Goal: Transaction & Acquisition: Book appointment/travel/reservation

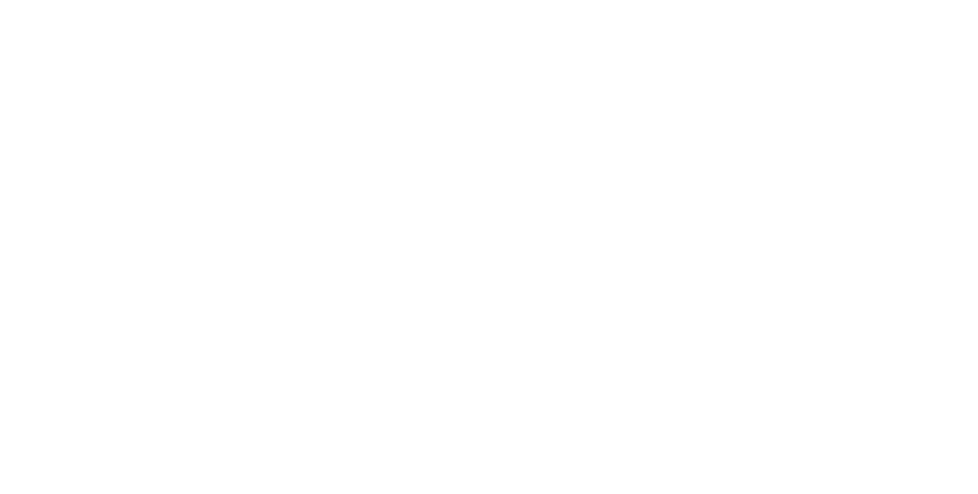
select select "*"
select select "**"
select select "****"
select select "*"
select select "**"
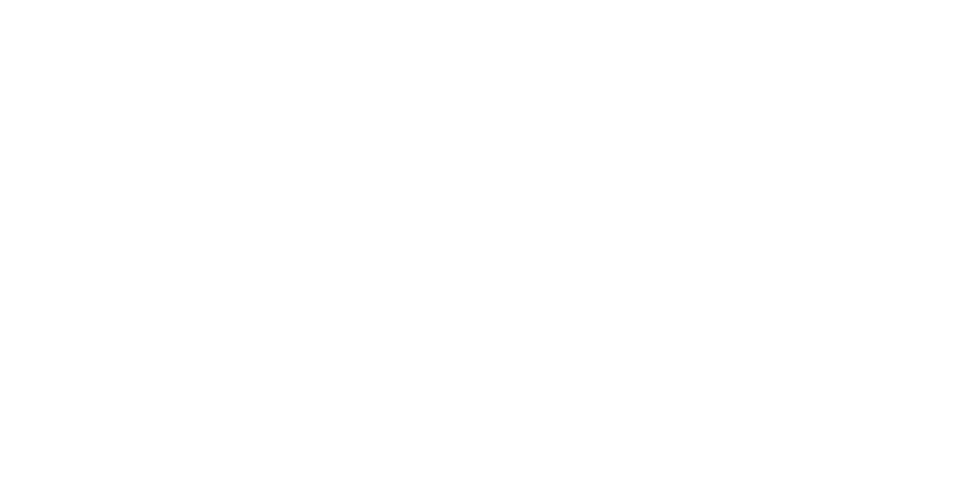
select select "****"
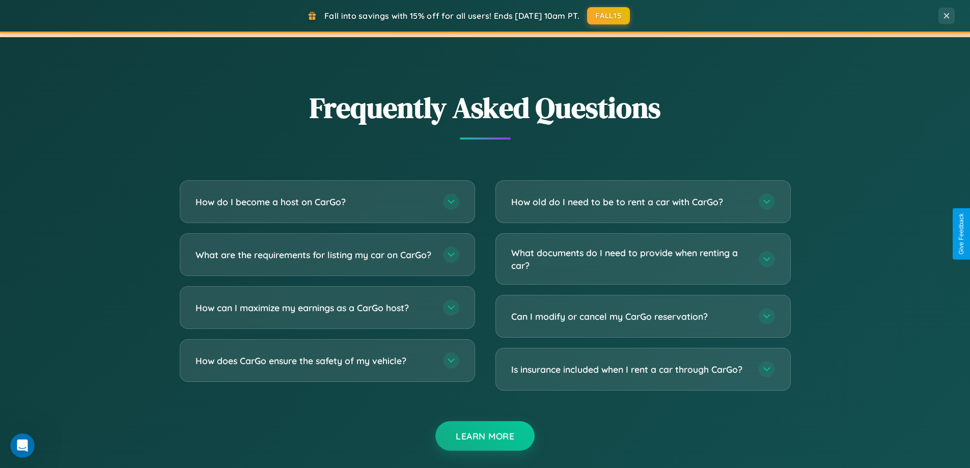
scroll to position [1971, 0]
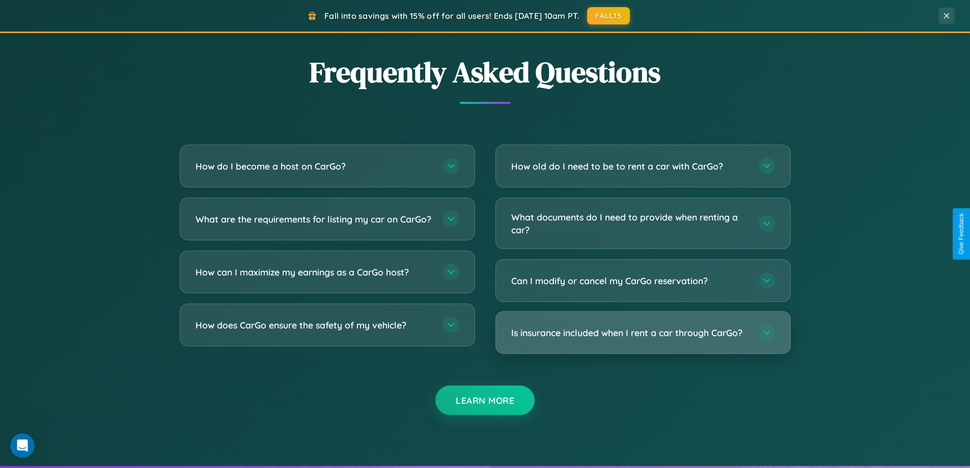
click at [643, 333] on h3 "Is insurance included when I rent a car through CarGo?" at bounding box center [629, 332] width 237 height 13
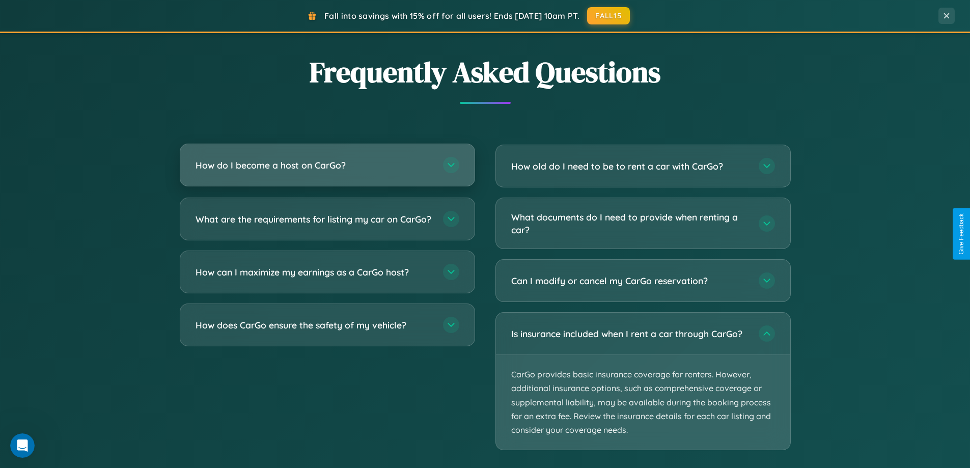
click at [327, 165] on h3 "How do I become a host on CarGo?" at bounding box center [314, 165] width 237 height 13
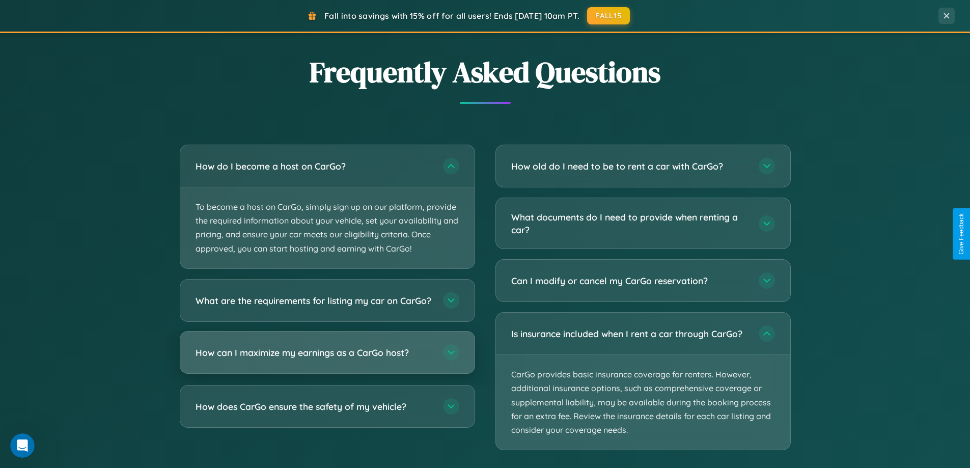
click at [327, 358] on h3 "How can I maximize my earnings as a CarGo host?" at bounding box center [314, 352] width 237 height 13
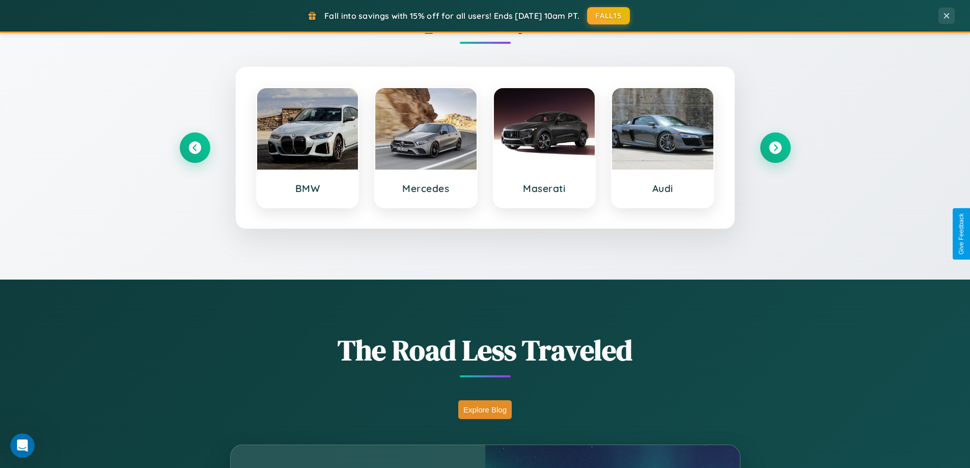
scroll to position [439, 0]
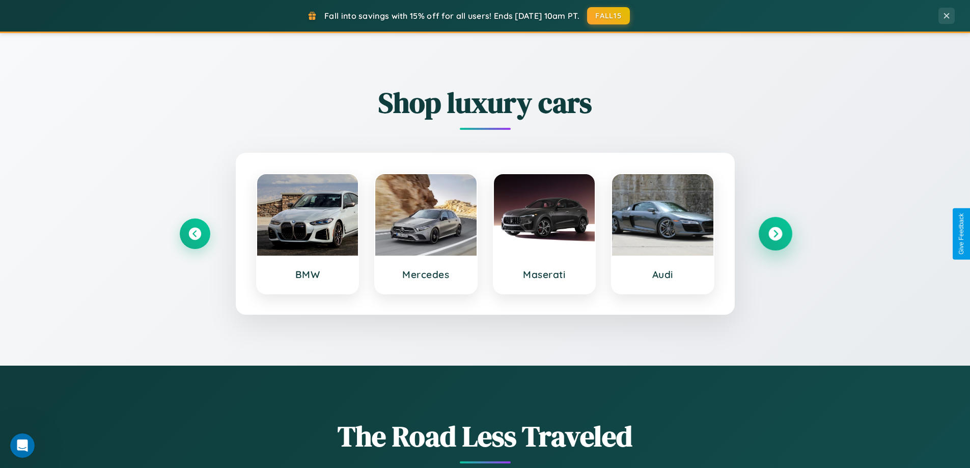
click at [775, 234] on icon at bounding box center [775, 234] width 14 height 14
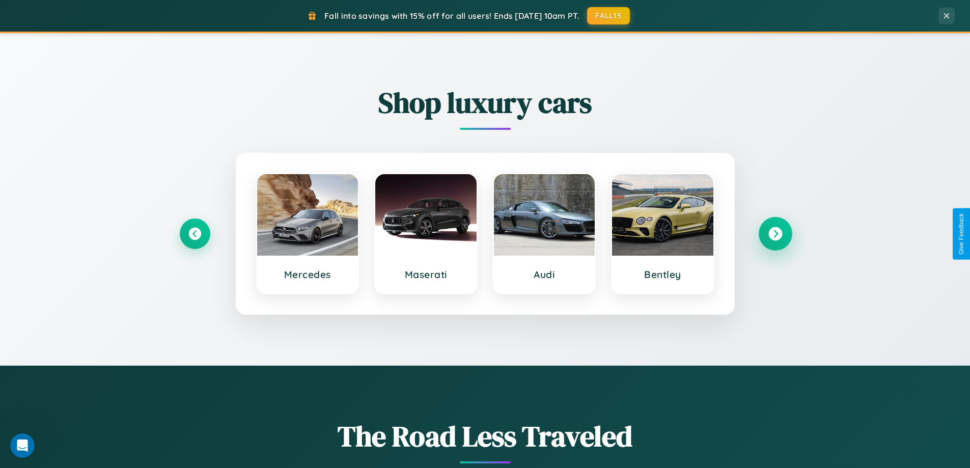
click at [775, 234] on icon at bounding box center [775, 234] width 14 height 14
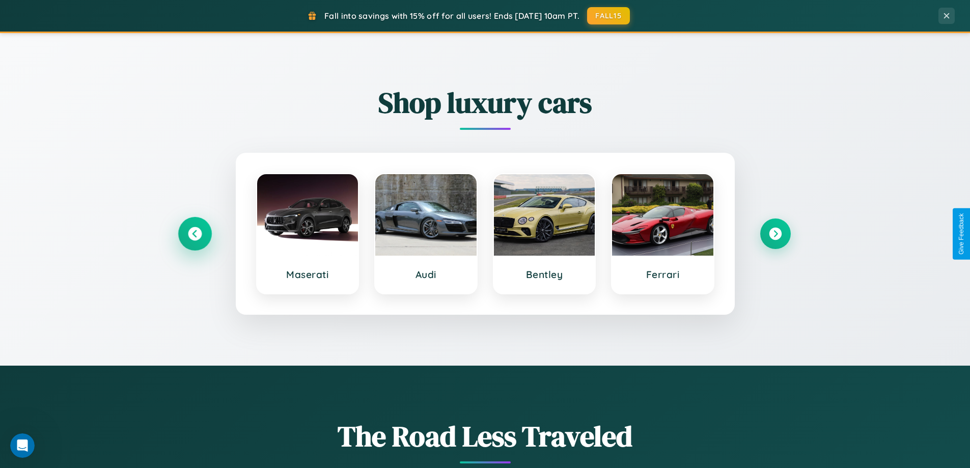
click at [194, 234] on icon at bounding box center [195, 234] width 14 height 14
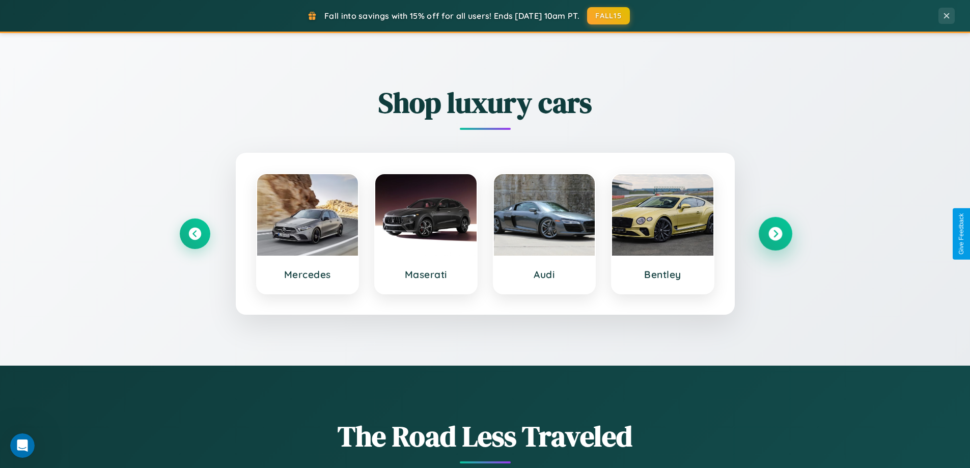
click at [775, 234] on icon at bounding box center [775, 234] width 14 height 14
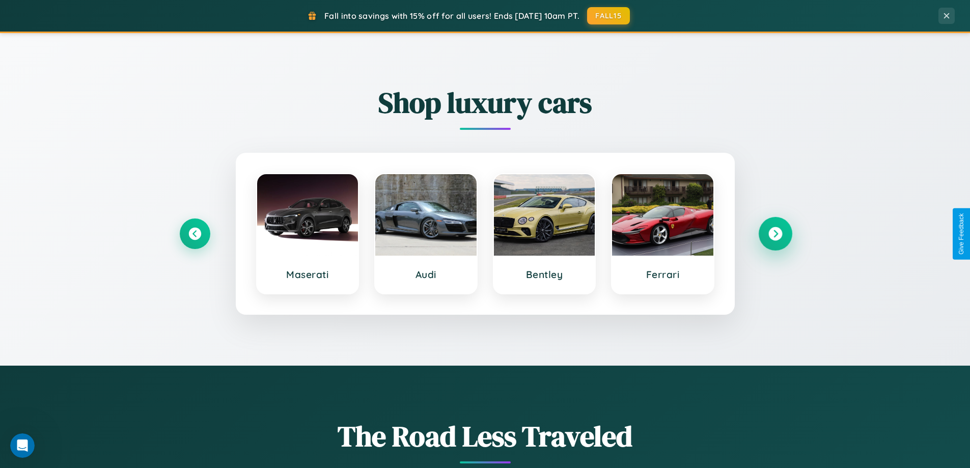
click at [775, 234] on icon at bounding box center [775, 234] width 14 height 14
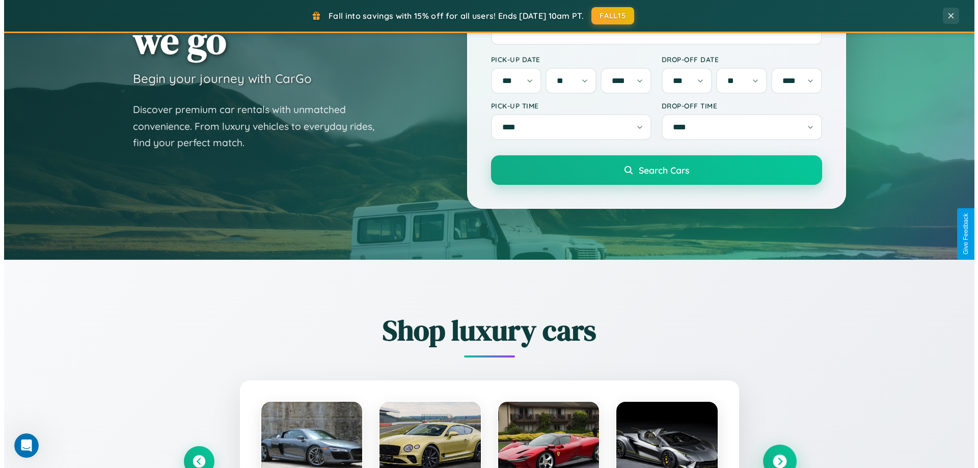
scroll to position [0, 0]
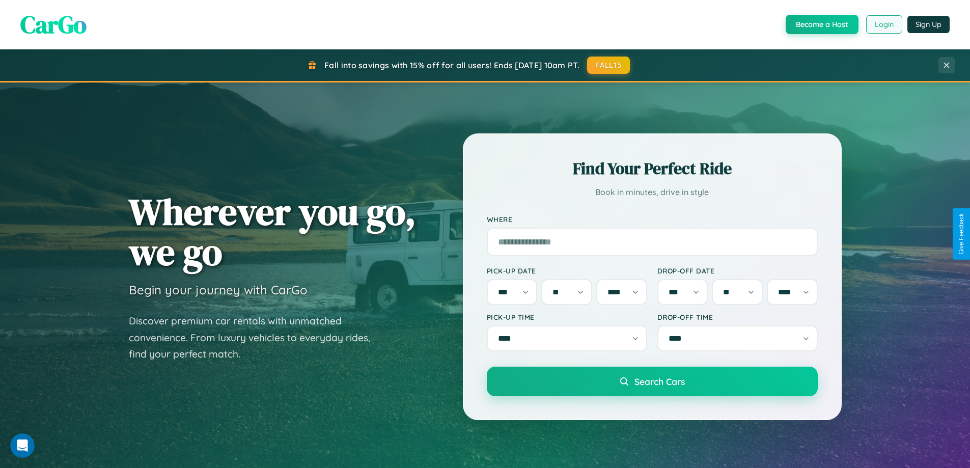
click at [883, 24] on button "Login" at bounding box center [884, 24] width 36 height 18
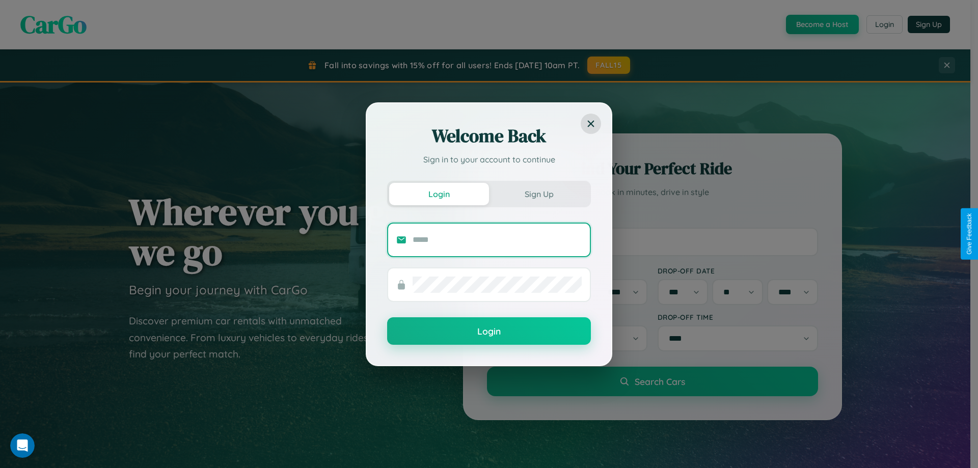
click at [497, 239] on input "text" at bounding box center [496, 240] width 169 height 16
type input "**********"
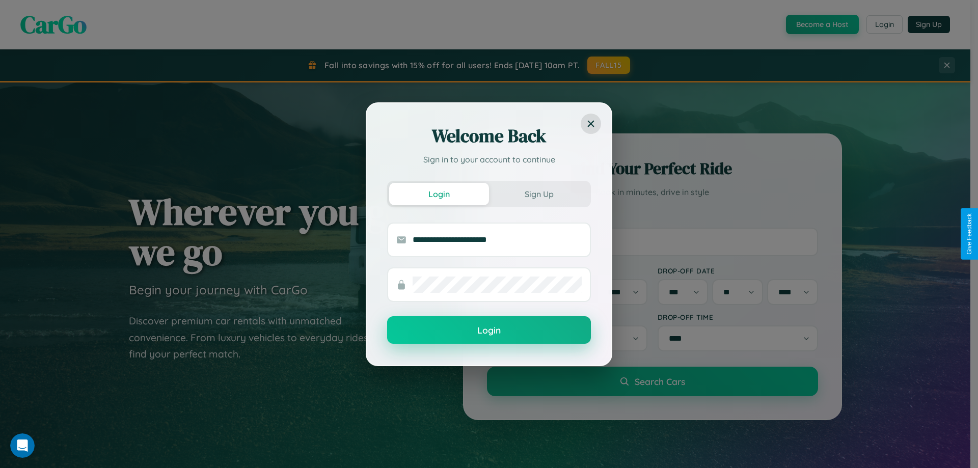
click at [489, 330] on button "Login" at bounding box center [489, 329] width 204 height 27
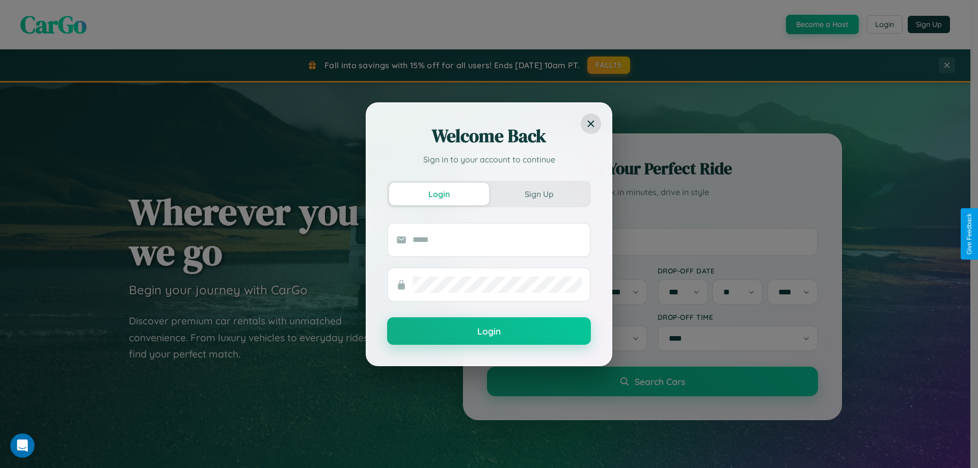
click at [609, 65] on div "Welcome Back Sign in to your account to continue Login Sign Up Login" at bounding box center [489, 234] width 978 height 468
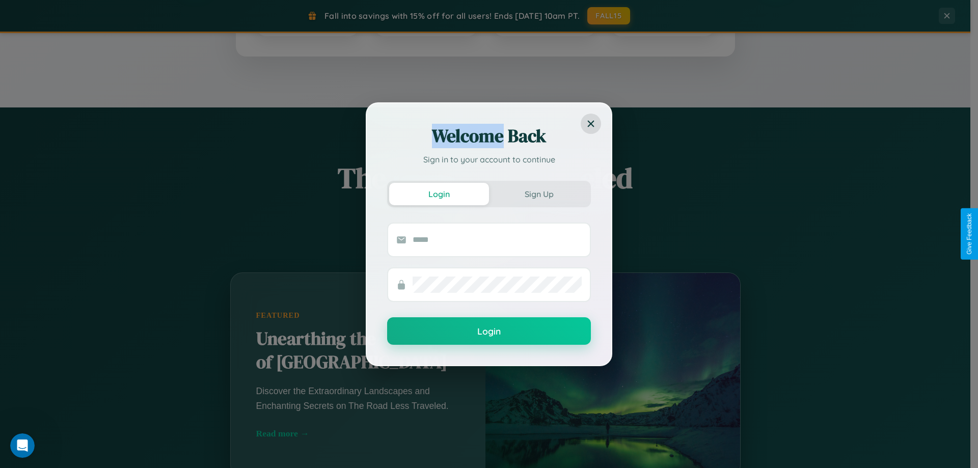
scroll to position [439, 0]
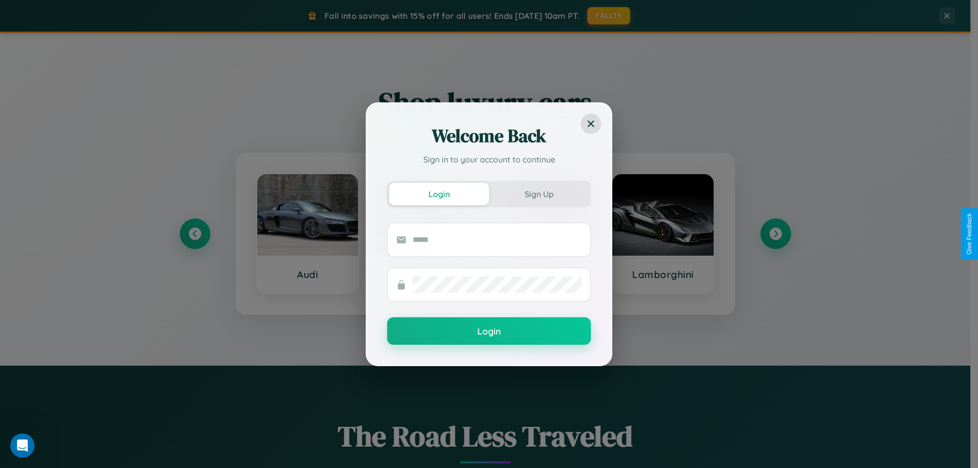
click at [775, 234] on div "Welcome Back Sign in to your account to continue Login Sign Up Login" at bounding box center [489, 234] width 978 height 468
click at [194, 234] on div "Welcome Back Sign in to your account to continue Login Sign Up Login" at bounding box center [489, 234] width 978 height 468
click at [775, 234] on div "Welcome Back Sign in to your account to continue Login Sign Up Login" at bounding box center [489, 234] width 978 height 468
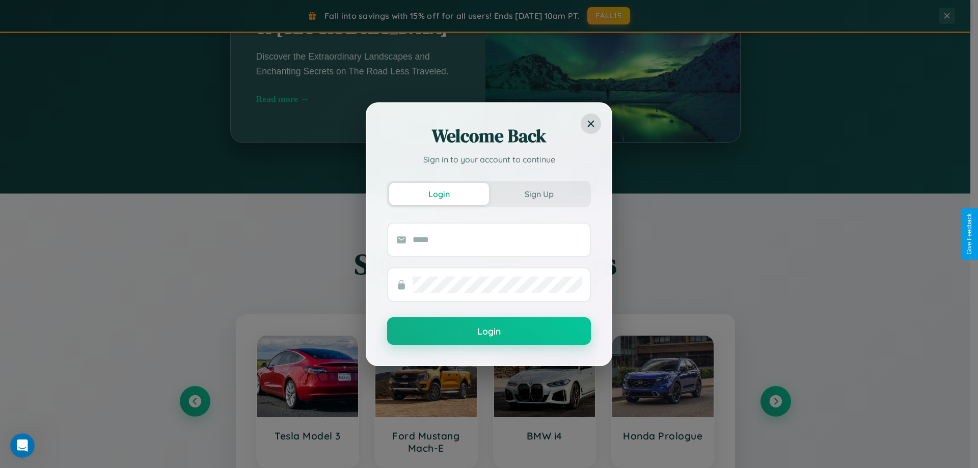
click at [544, 401] on div "Welcome Back Sign in to your account to continue Login Sign Up Login" at bounding box center [489, 234] width 978 height 468
